Goal: Task Accomplishment & Management: Manage account settings

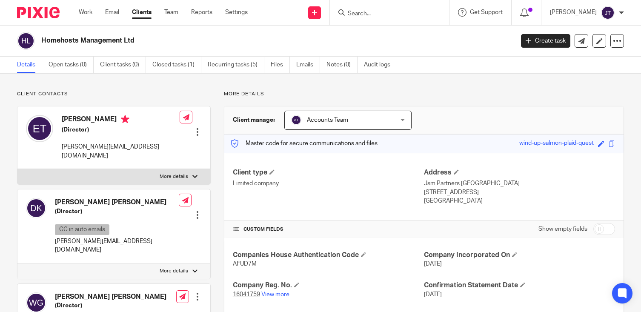
scroll to position [20, 0]
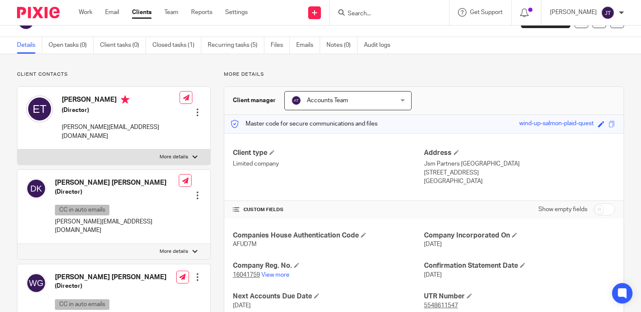
click at [376, 14] on input "Search" at bounding box center [385, 14] width 77 height 8
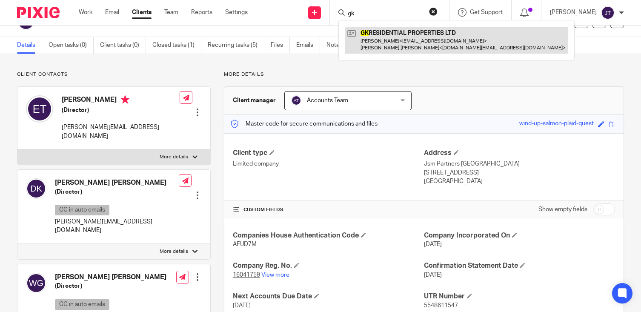
type input "gk"
click at [385, 39] on link at bounding box center [456, 40] width 223 height 26
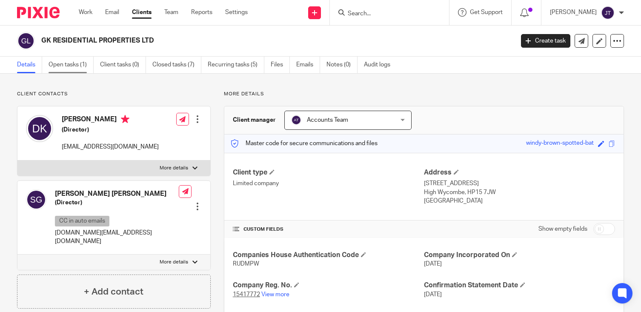
click at [77, 65] on link "Open tasks (1)" at bounding box center [71, 65] width 45 height 17
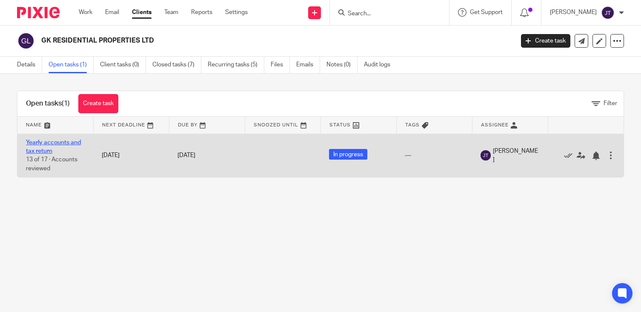
click at [47, 147] on link "Yearly accounts and tax return" at bounding box center [53, 147] width 55 height 14
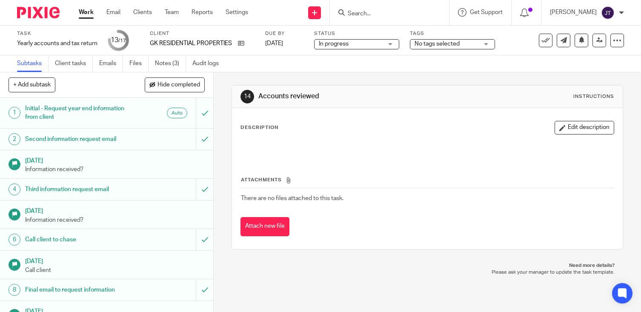
scroll to position [216, 0]
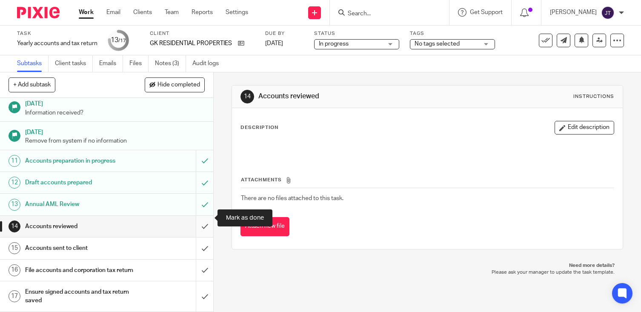
click at [201, 217] on input "submit" at bounding box center [106, 226] width 213 height 21
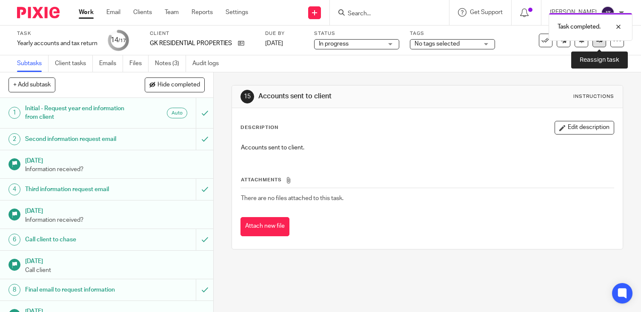
click at [602, 44] on link at bounding box center [600, 41] width 14 height 14
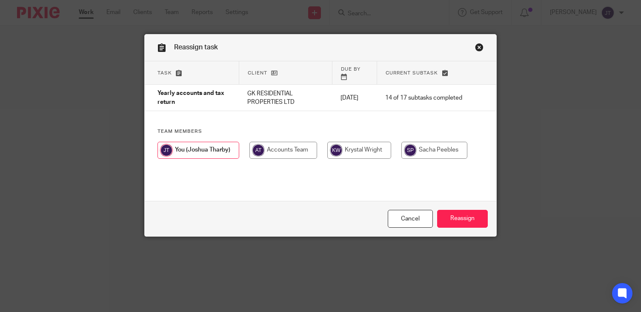
click at [362, 154] on div at bounding box center [321, 155] width 326 height 26
click at [364, 149] on input "radio" at bounding box center [359, 150] width 64 height 17
radio input "true"
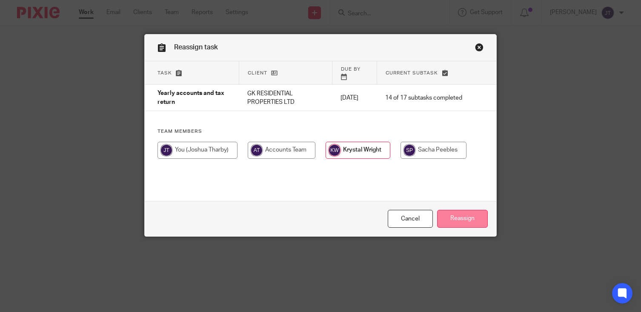
click at [455, 213] on input "Reassign" at bounding box center [462, 219] width 51 height 18
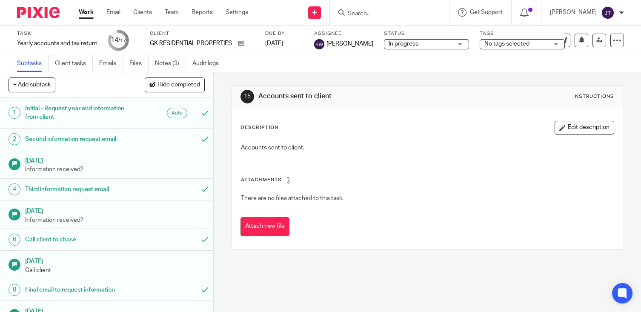
click at [362, 11] on input "Search" at bounding box center [385, 14] width 77 height 8
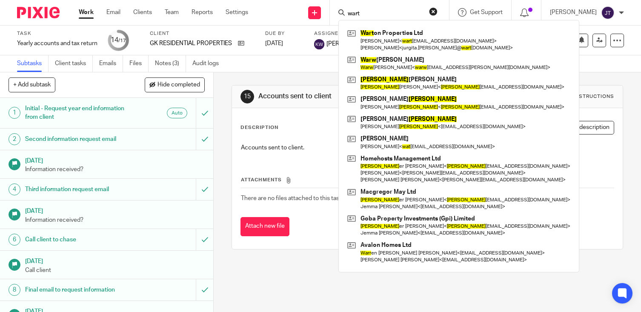
type input "wart"
